Goal: Navigation & Orientation: Find specific page/section

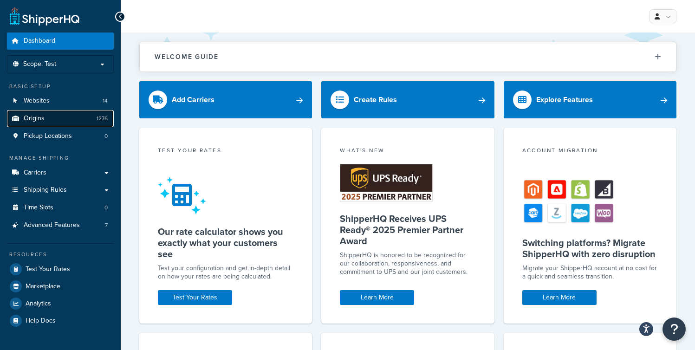
click at [58, 114] on link "Origins 1276" at bounding box center [60, 118] width 107 height 17
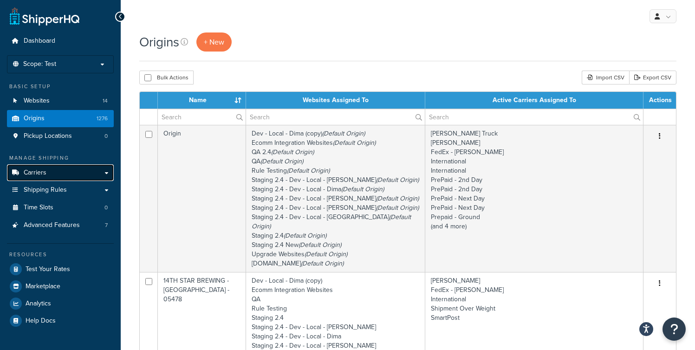
click at [51, 177] on link "Carriers" at bounding box center [60, 172] width 107 height 17
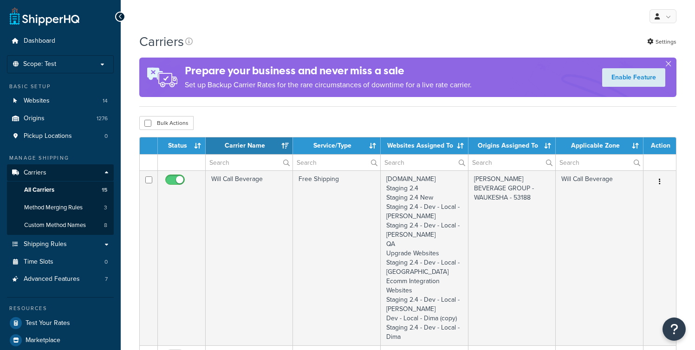
select select "15"
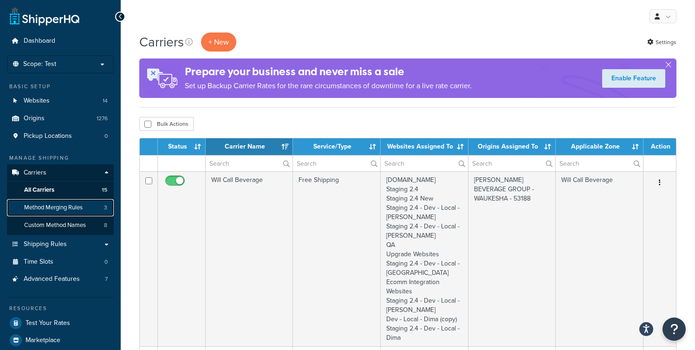
click at [66, 208] on span "Method Merging Rules" at bounding box center [53, 208] width 58 height 8
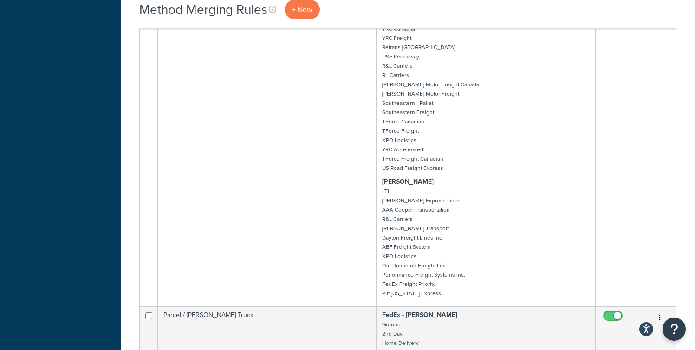
scroll to position [1634, 0]
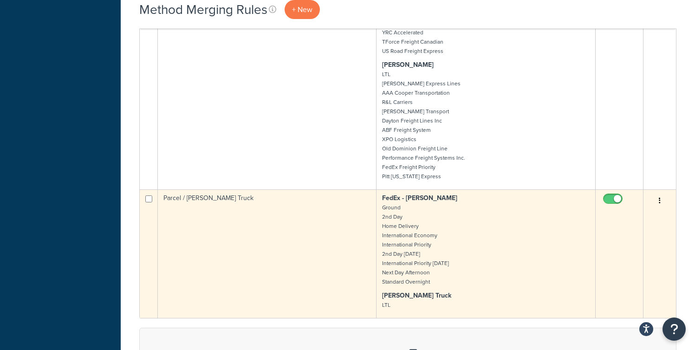
click at [660, 200] on icon "button" at bounding box center [660, 200] width 2 height 6
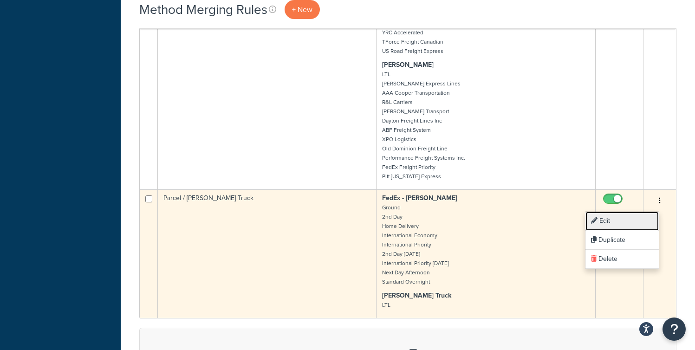
click at [619, 219] on link "Edit" at bounding box center [621, 221] width 73 height 19
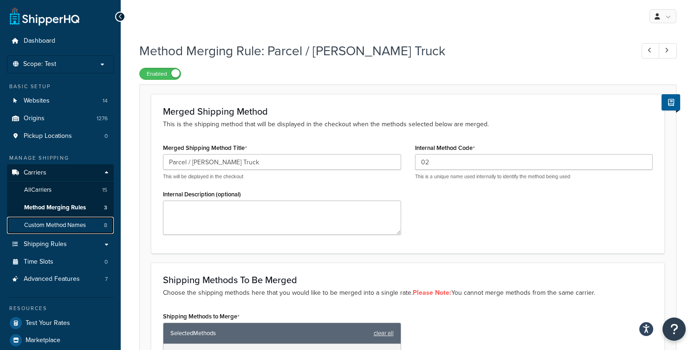
click at [70, 225] on span "Custom Method Names" at bounding box center [55, 225] width 62 height 8
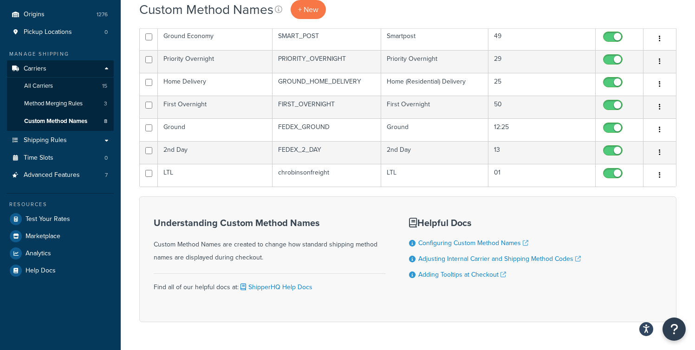
scroll to position [132, 0]
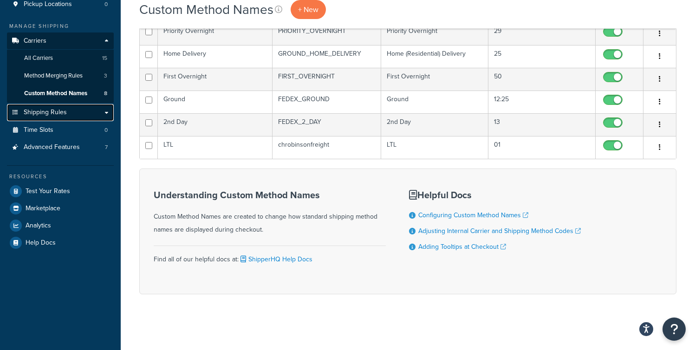
click at [60, 107] on link "Shipping Rules" at bounding box center [60, 112] width 107 height 17
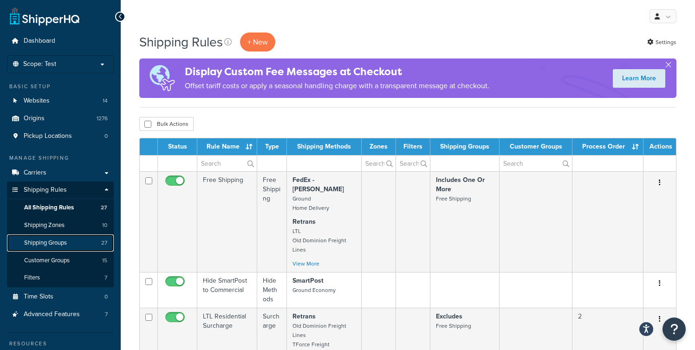
click at [72, 239] on link "Shipping Groups 27" at bounding box center [60, 242] width 107 height 17
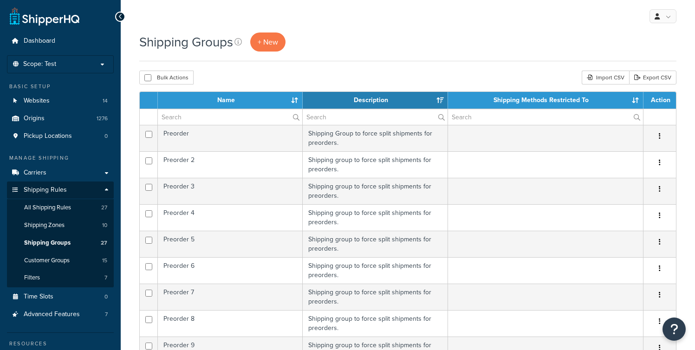
select select "15"
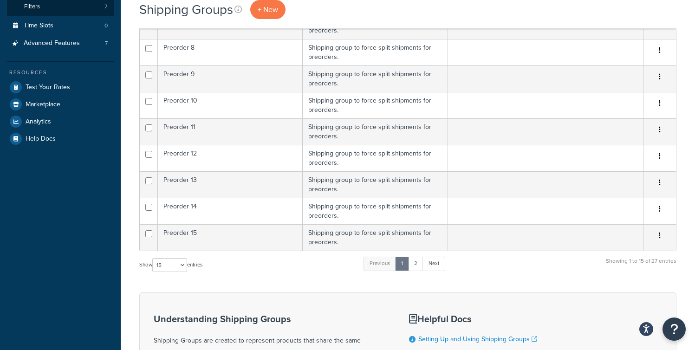
scroll to position [228, 0]
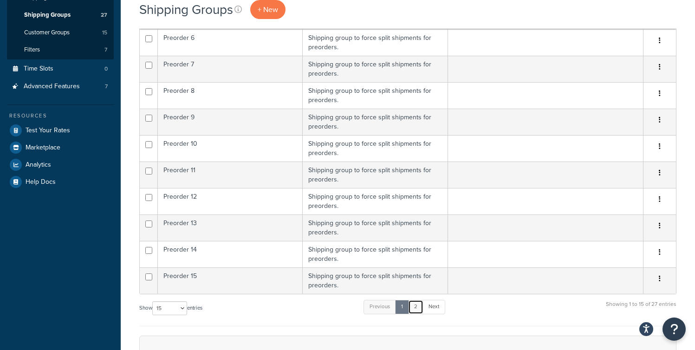
click at [418, 305] on link "2" at bounding box center [415, 307] width 15 height 14
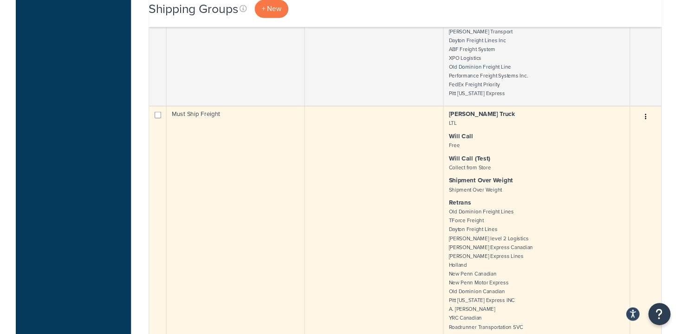
scroll to position [3019, 0]
